Goal: Transaction & Acquisition: Purchase product/service

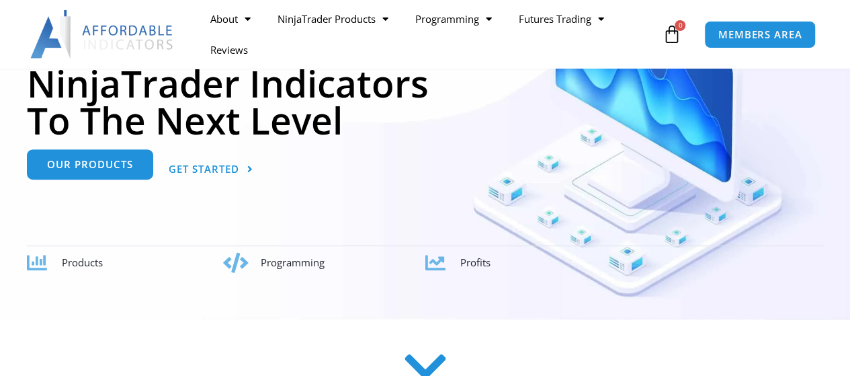
click at [133, 171] on link "Our Products" at bounding box center [90, 164] width 126 height 30
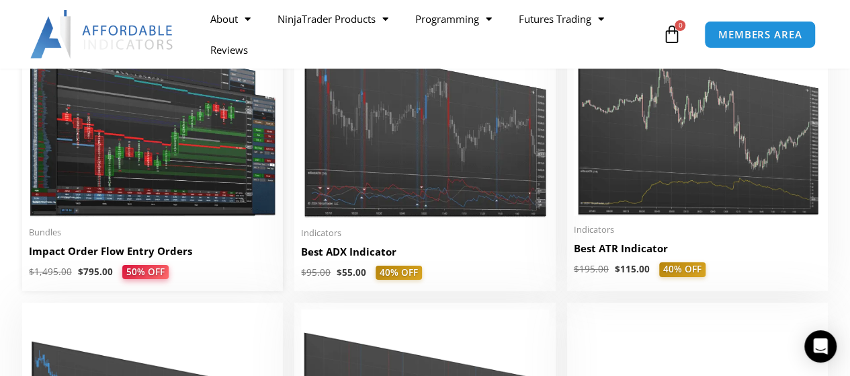
scroll to position [2554, 0]
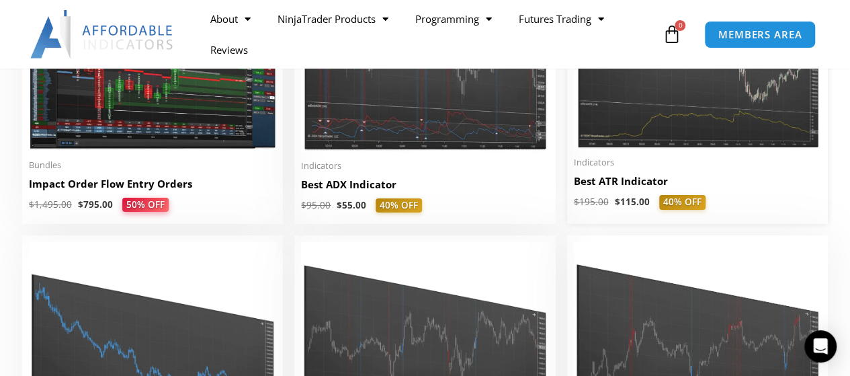
click at [600, 146] on img at bounding box center [697, 45] width 247 height 207
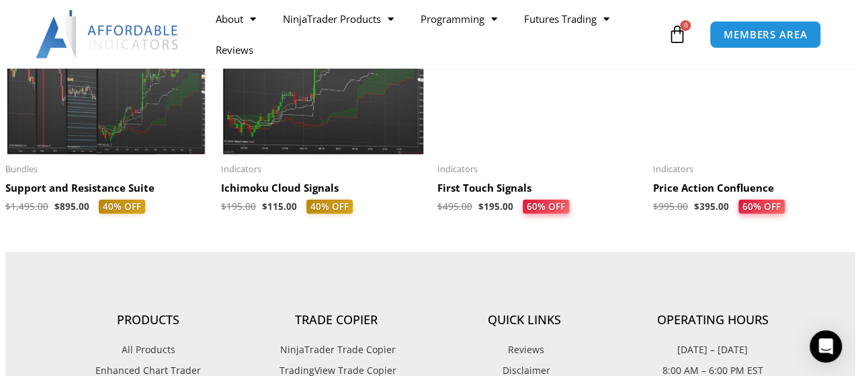
scroll to position [1527, 0]
